Goal: Information Seeking & Learning: Check status

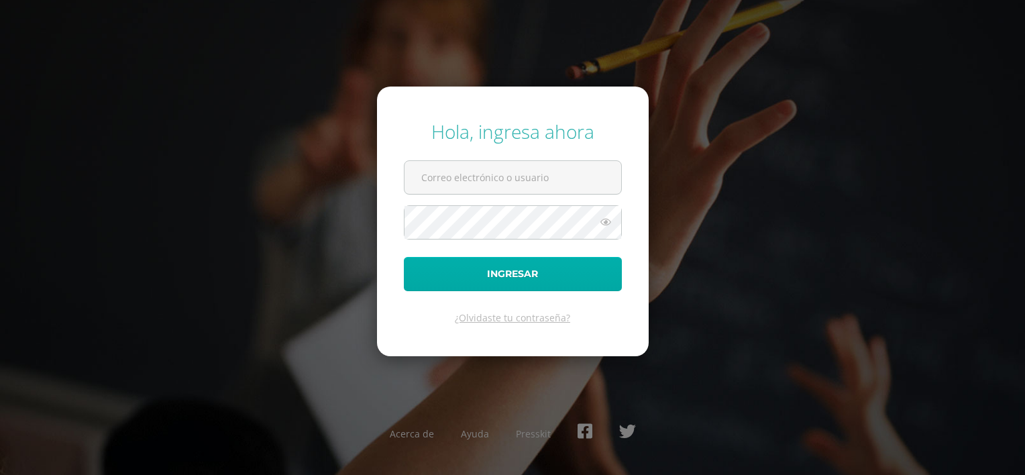
type input "rodrigoandremolinagutierrez@gmail.com"
click at [471, 270] on button "Ingresar" at bounding box center [513, 274] width 218 height 34
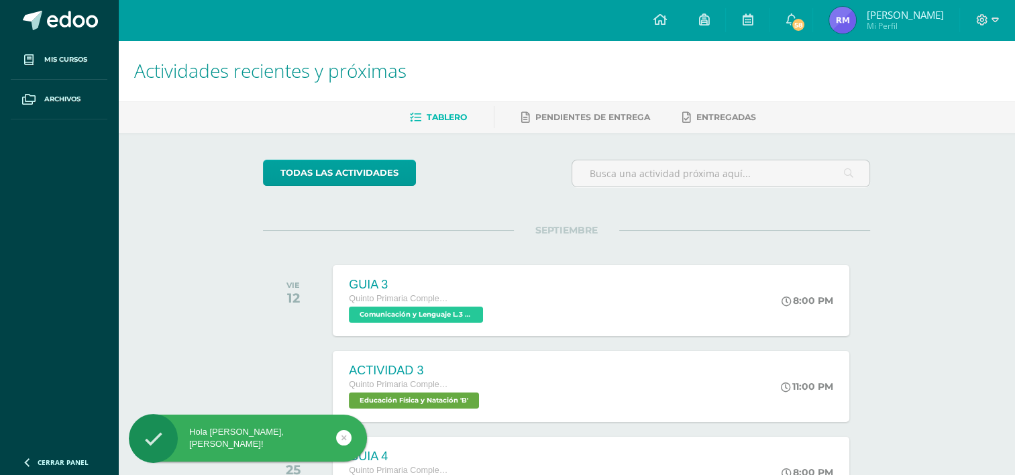
click at [846, 14] on img at bounding box center [842, 20] width 27 height 27
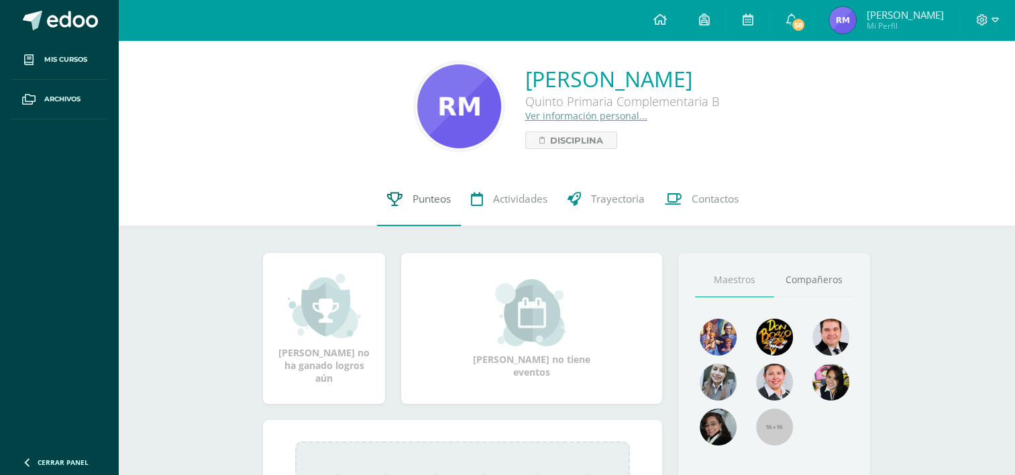
click at [441, 201] on span "Punteos" at bounding box center [431, 199] width 38 height 14
click at [550, 138] on span "Disciplina" at bounding box center [576, 140] width 53 height 16
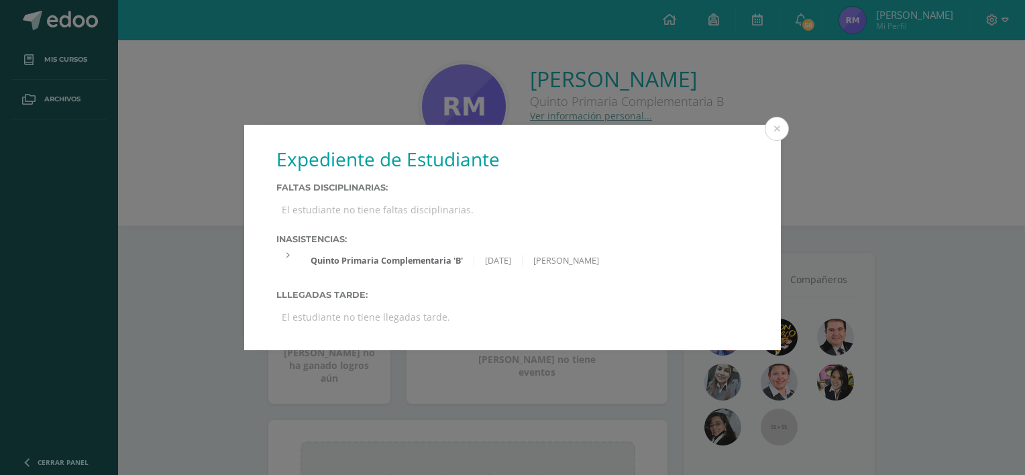
click at [510, 135] on div "Expediente de Estudiante Faltas Disciplinarias: El estudiante no tiene faltas d…" at bounding box center [512, 237] width 537 height 225
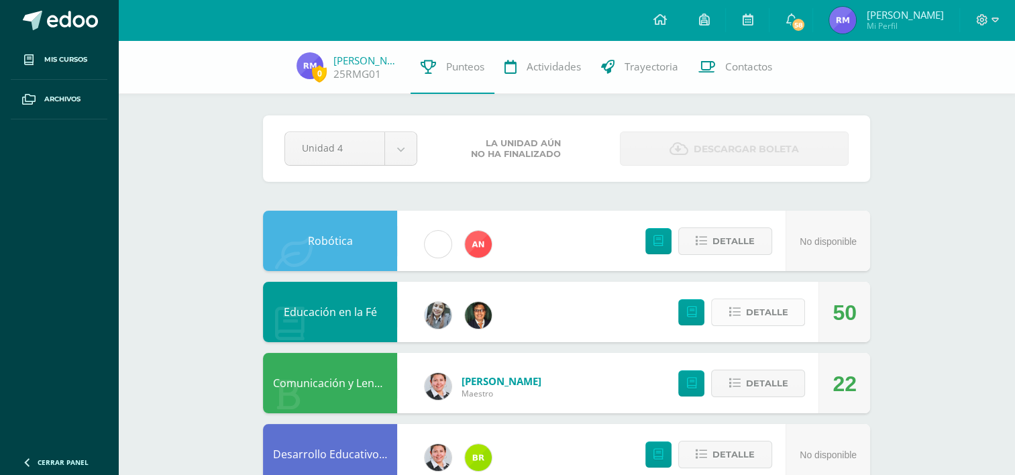
click at [778, 315] on span "Detalle" at bounding box center [766, 312] width 42 height 25
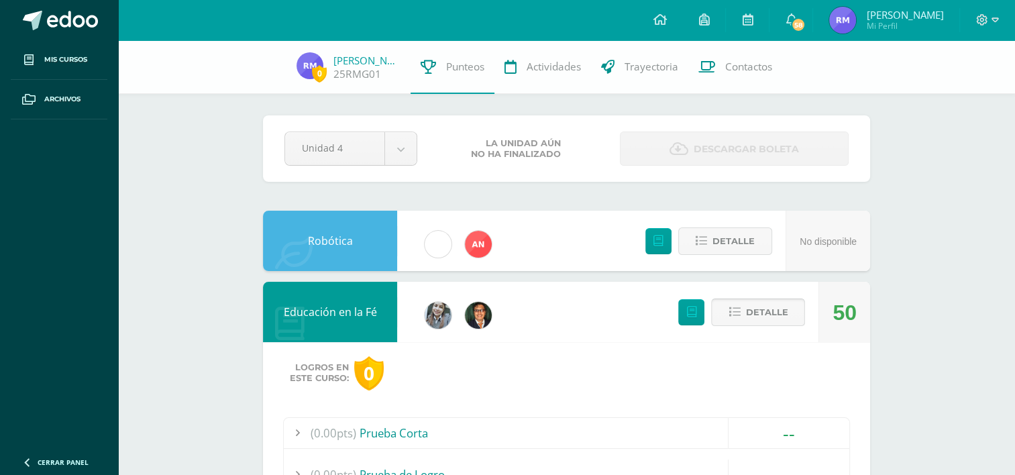
drag, startPoint x: 780, startPoint y: 296, endPoint x: 779, endPoint y: 308, distance: 11.4
click at [779, 308] on div "Detalle" at bounding box center [738, 312] width 160 height 60
click at [779, 308] on span "Detalle" at bounding box center [766, 312] width 42 height 25
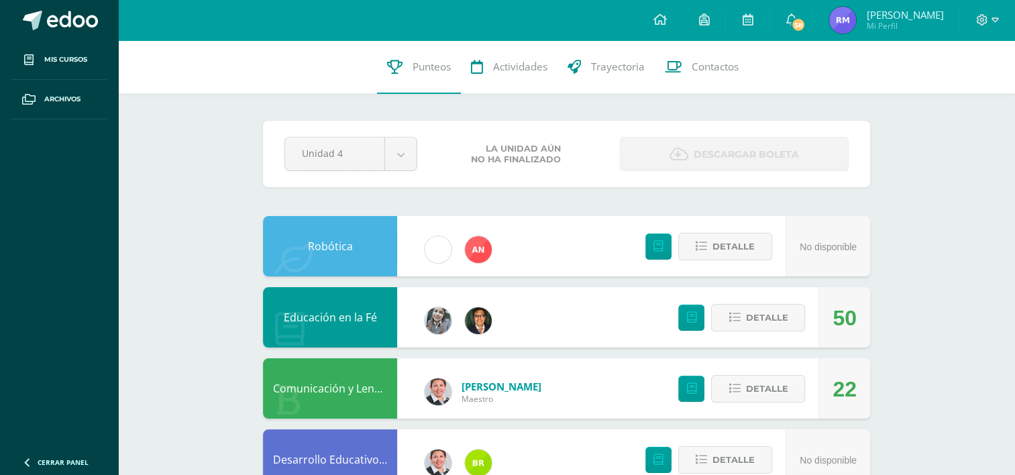
click at [847, 23] on img at bounding box center [842, 20] width 27 height 27
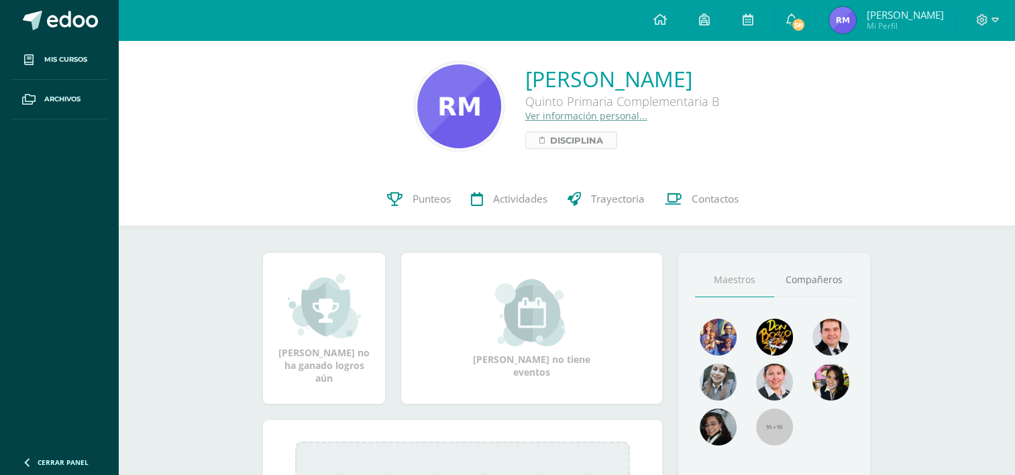
click at [550, 135] on span "Disciplina" at bounding box center [576, 140] width 53 height 16
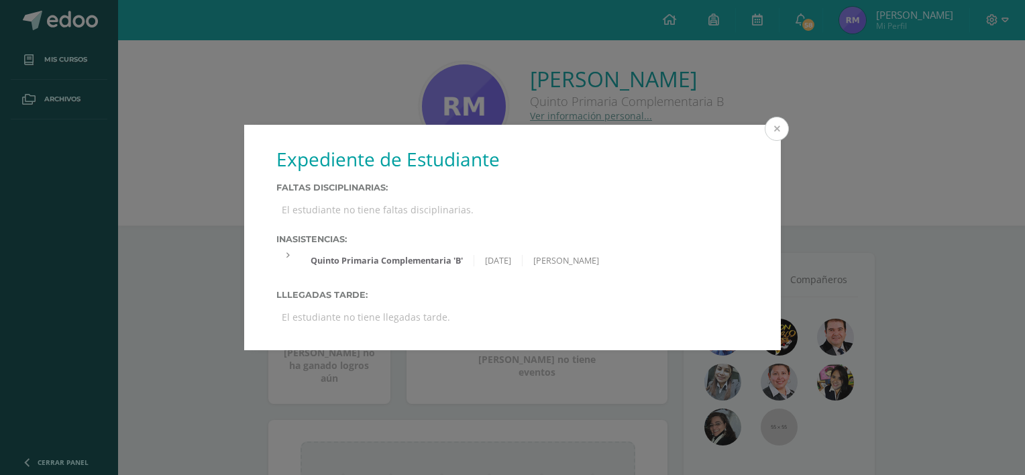
click at [773, 133] on button at bounding box center [777, 129] width 24 height 24
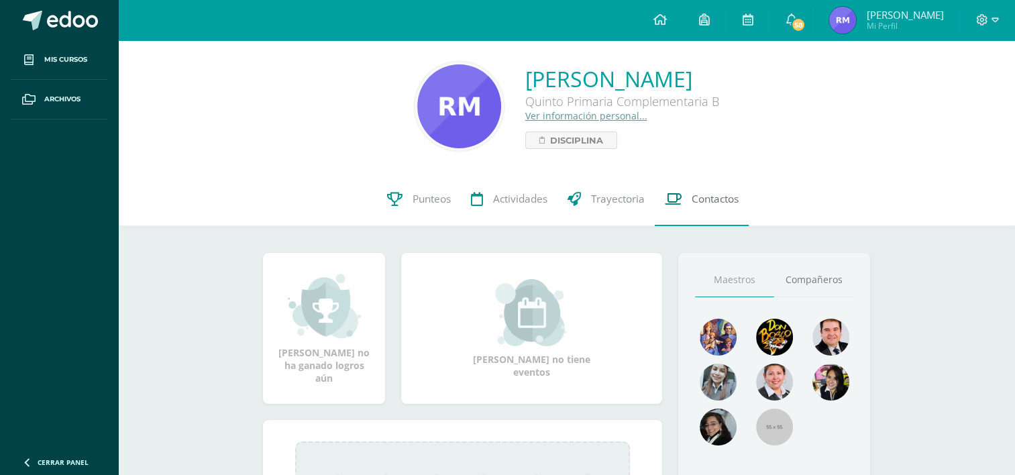
click at [688, 198] on link "Contactos" at bounding box center [702, 199] width 94 height 54
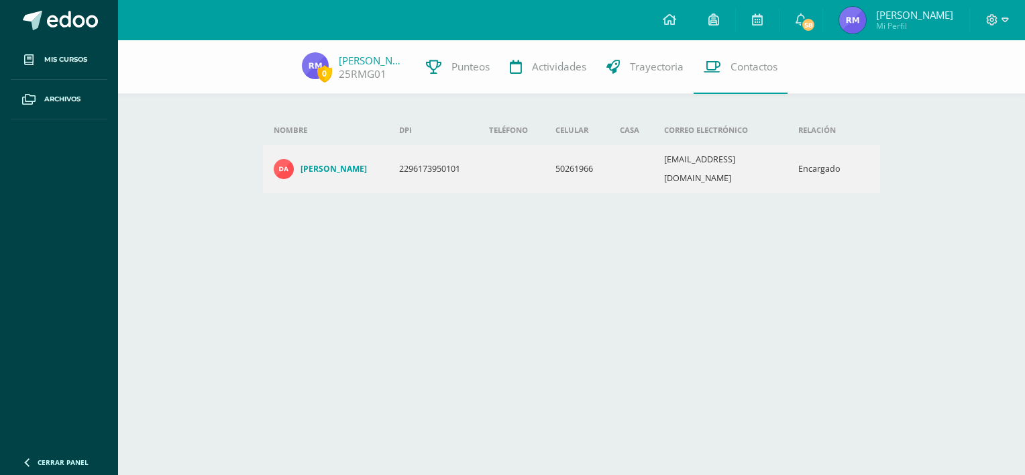
click at [544, 164] on td at bounding box center [511, 169] width 66 height 48
click at [590, 161] on td "50261966" at bounding box center [577, 169] width 64 height 48
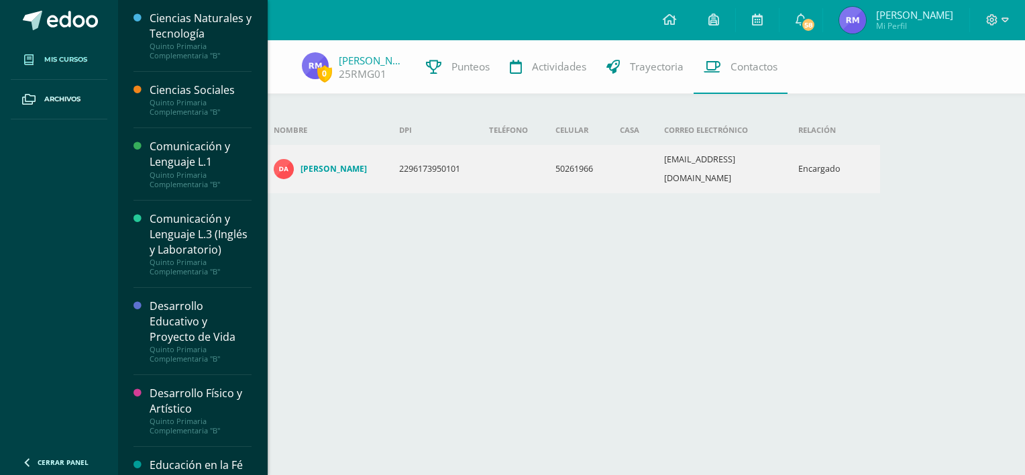
click at [69, 61] on span "Mis cursos" at bounding box center [65, 59] width 43 height 11
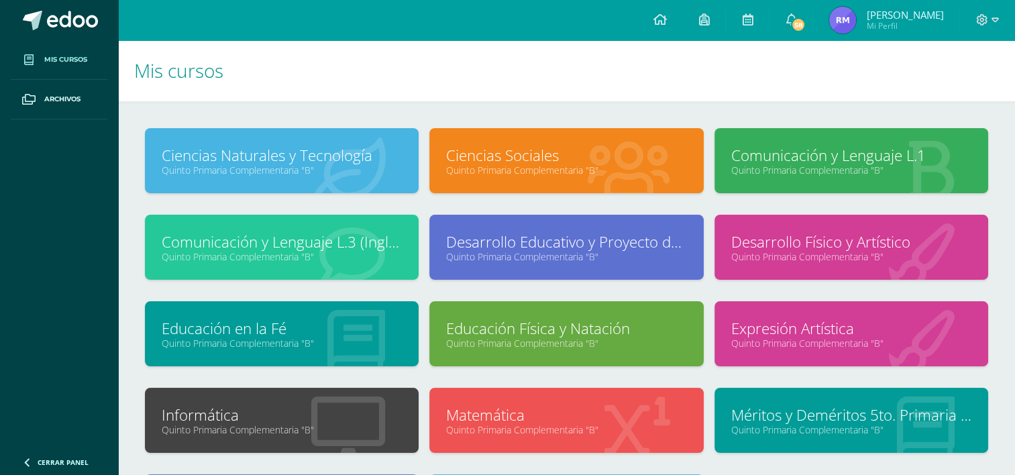
click at [649, 185] on icon at bounding box center [628, 170] width 82 height 66
click at [651, 185] on icon at bounding box center [628, 170] width 82 height 66
click at [633, 177] on icon at bounding box center [628, 170] width 82 height 66
click at [816, 78] on h1 "Mis cursos" at bounding box center [566, 70] width 864 height 61
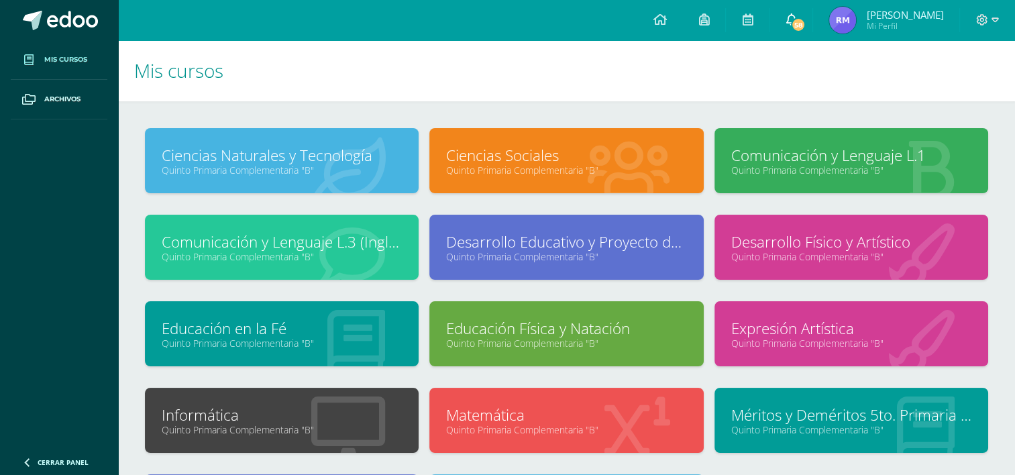
click at [796, 19] on icon at bounding box center [790, 19] width 11 height 12
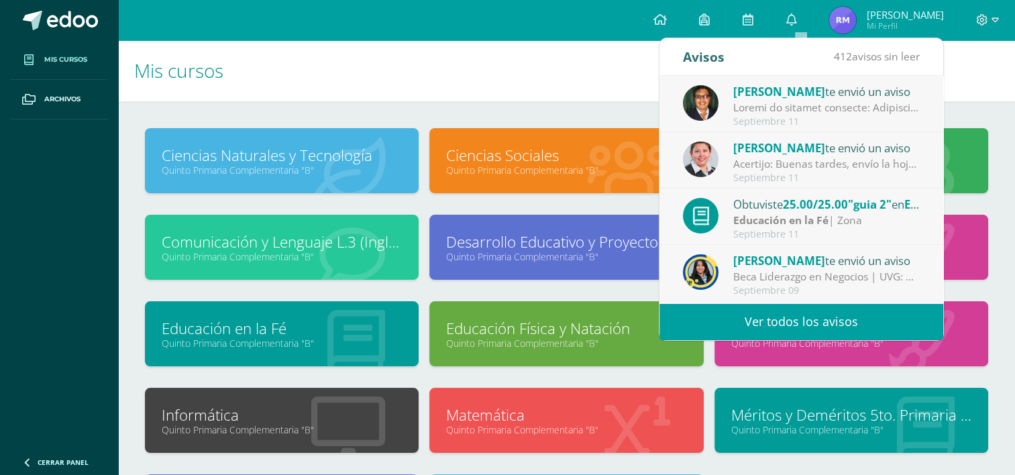
click at [773, 162] on div "Acertijo: Buenas tardes, envío la hoja con el ejercicio de pensamiento lógico q…" at bounding box center [826, 163] width 186 height 15
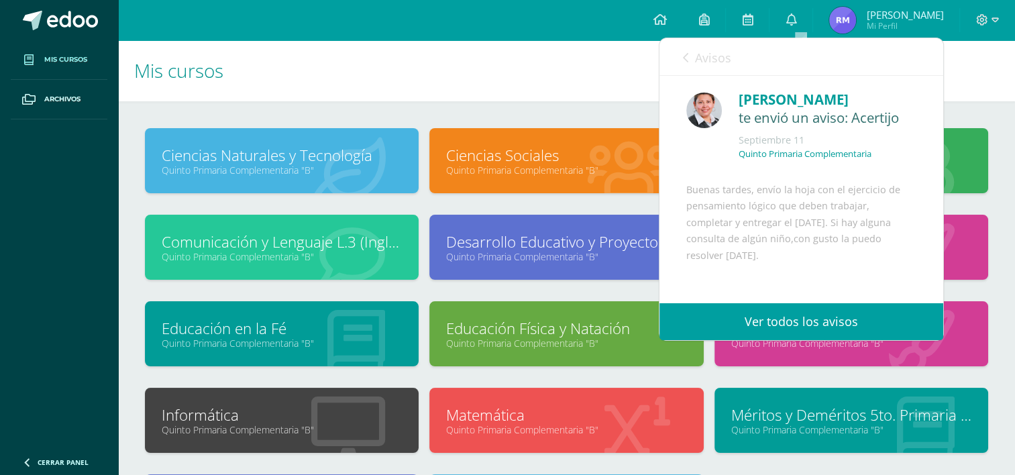
scroll to position [148, 0]
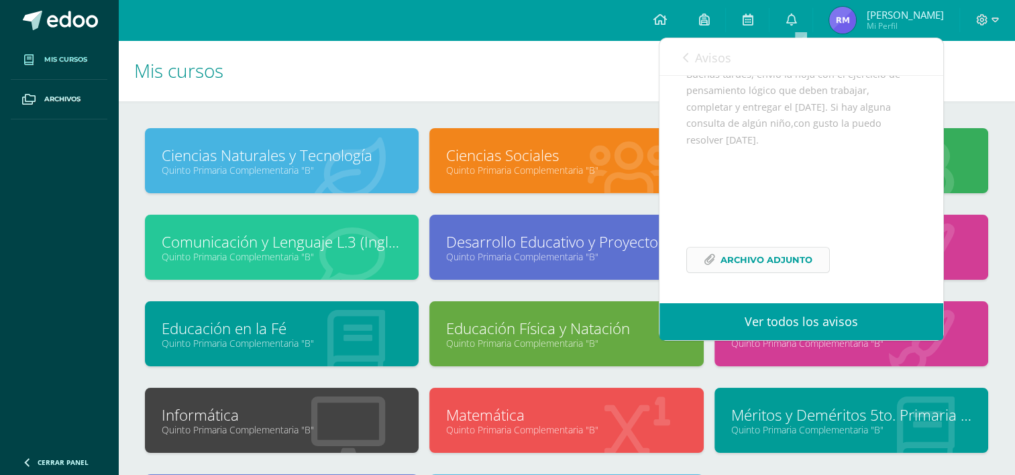
click at [750, 255] on span "Archivo Adjunto" at bounding box center [766, 259] width 92 height 25
